Goal: Transaction & Acquisition: Download file/media

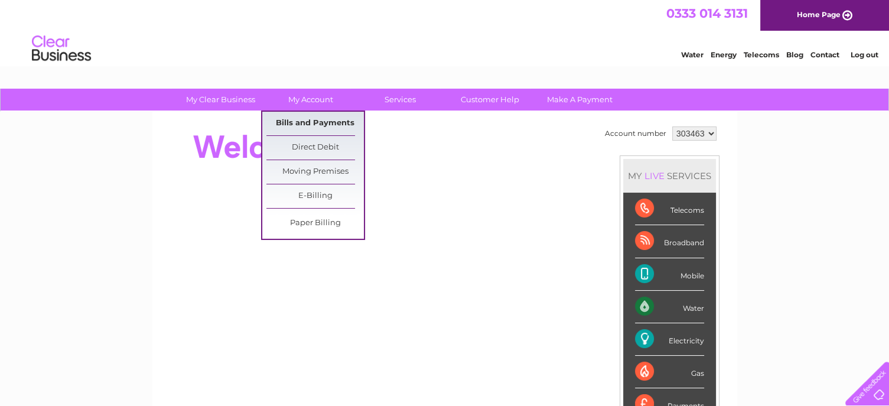
click at [303, 121] on link "Bills and Payments" at bounding box center [314, 124] width 97 height 24
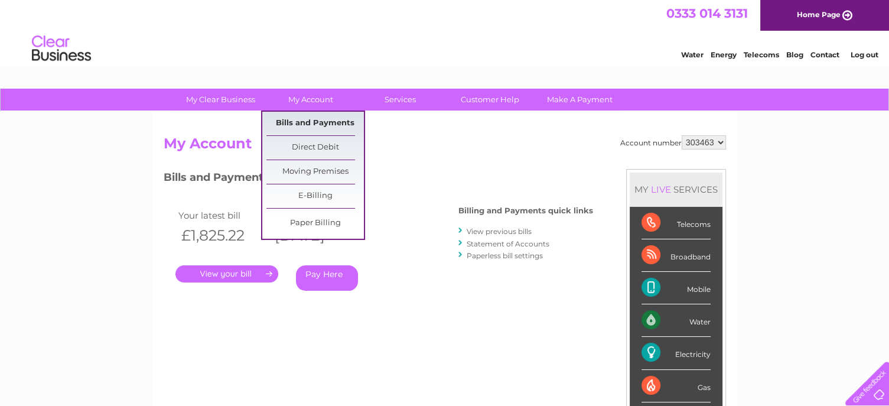
click at [316, 117] on link "Bills and Payments" at bounding box center [314, 124] width 97 height 24
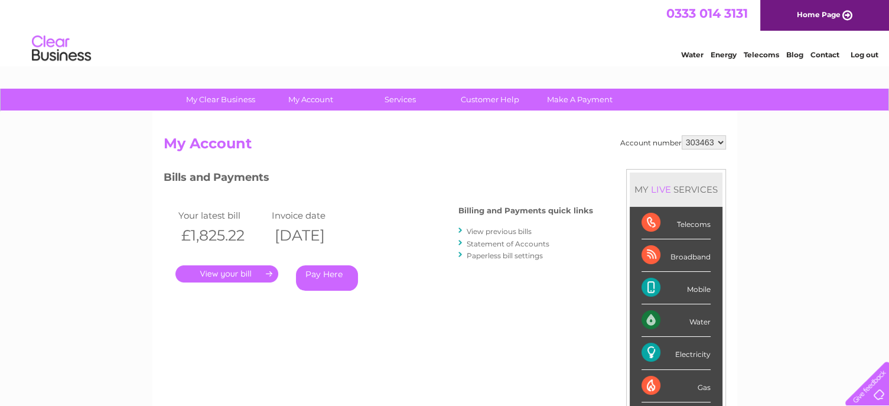
click at [494, 229] on link "View previous bills" at bounding box center [499, 231] width 65 height 9
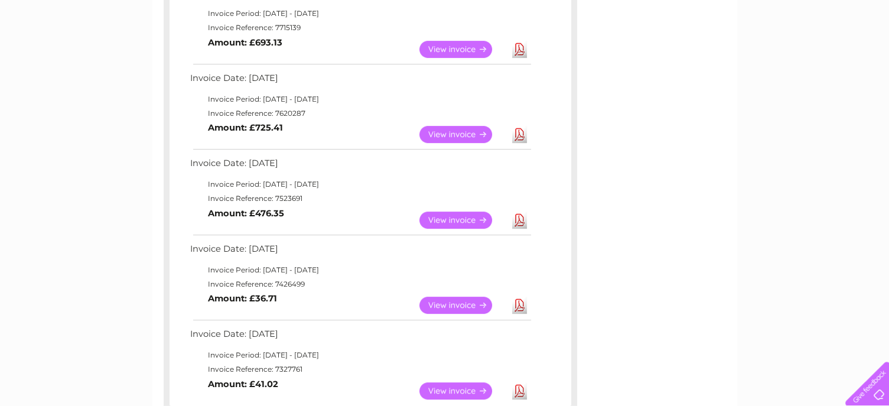
scroll to position [473, 0]
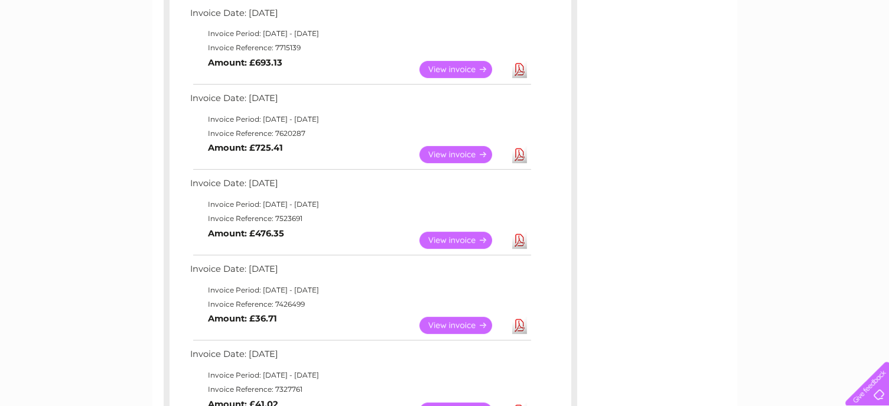
click at [519, 236] on link "Download" at bounding box center [519, 240] width 15 height 17
click at [516, 152] on link "Download" at bounding box center [519, 154] width 15 height 17
click at [516, 67] on link "Download" at bounding box center [519, 69] width 15 height 17
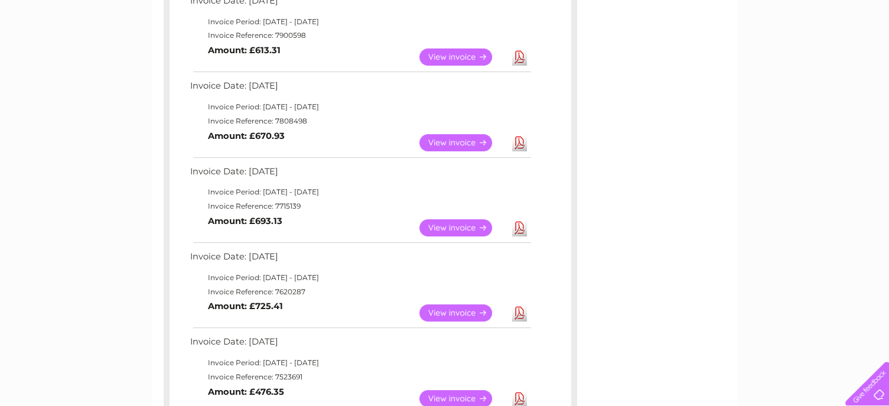
scroll to position [295, 0]
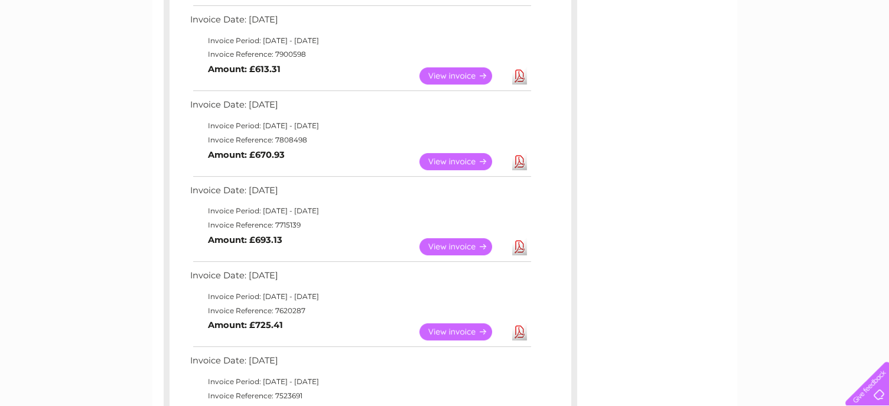
click at [513, 160] on link "Download" at bounding box center [519, 161] width 15 height 17
click at [519, 76] on link "Download" at bounding box center [519, 75] width 15 height 17
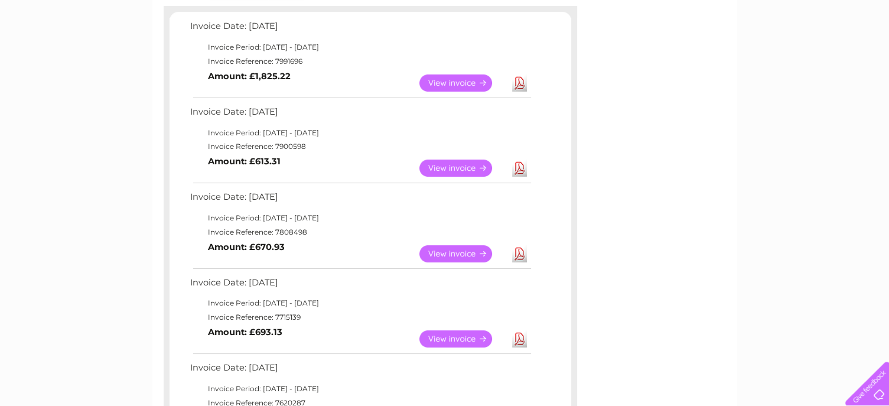
scroll to position [177, 0]
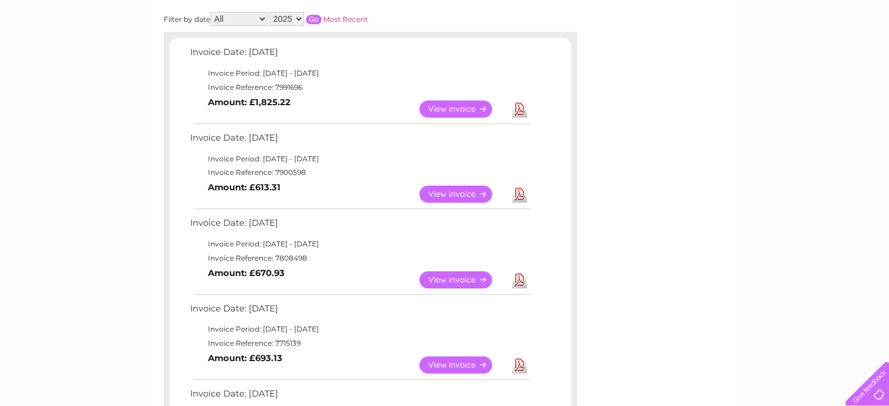
click at [520, 106] on link "Download" at bounding box center [519, 108] width 15 height 17
